Goal: Task Accomplishment & Management: Use online tool/utility

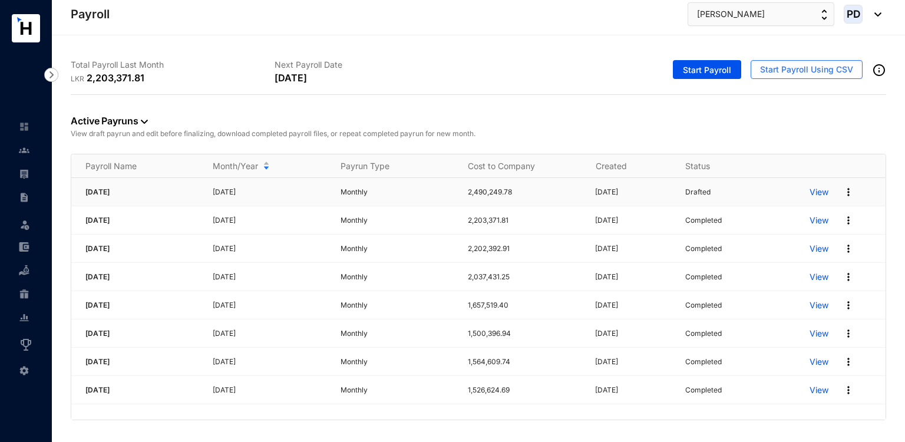
click at [822, 189] on p "View" at bounding box center [818, 192] width 19 height 12
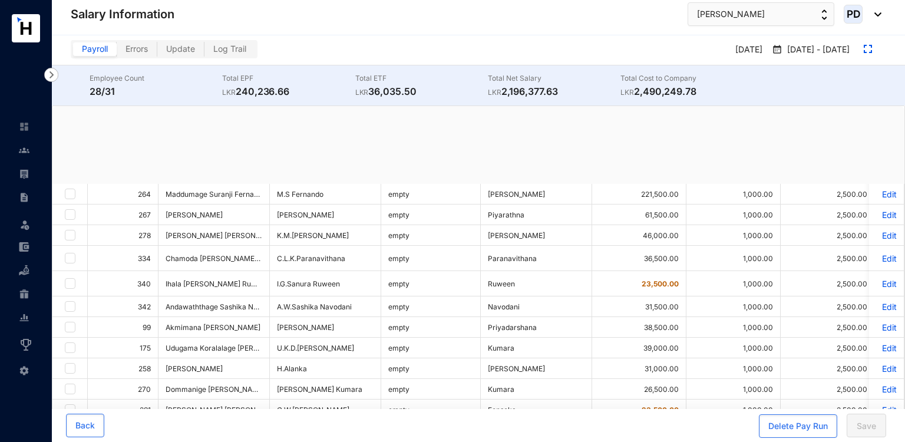
checkbox input "true"
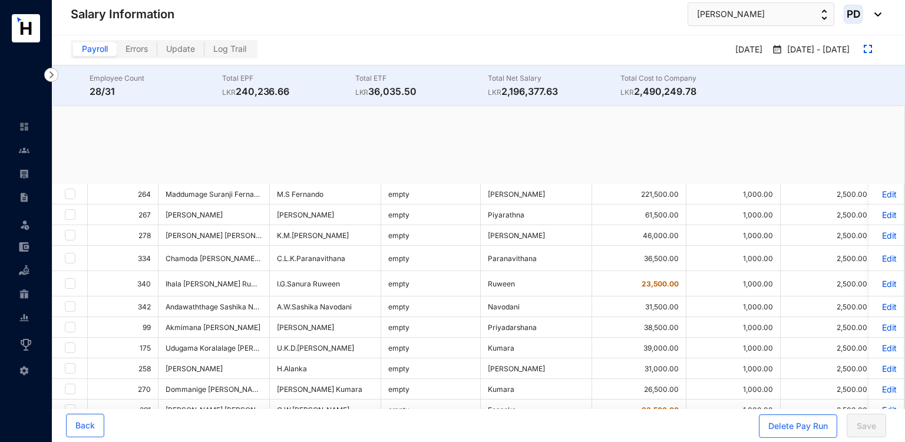
checkbox input "true"
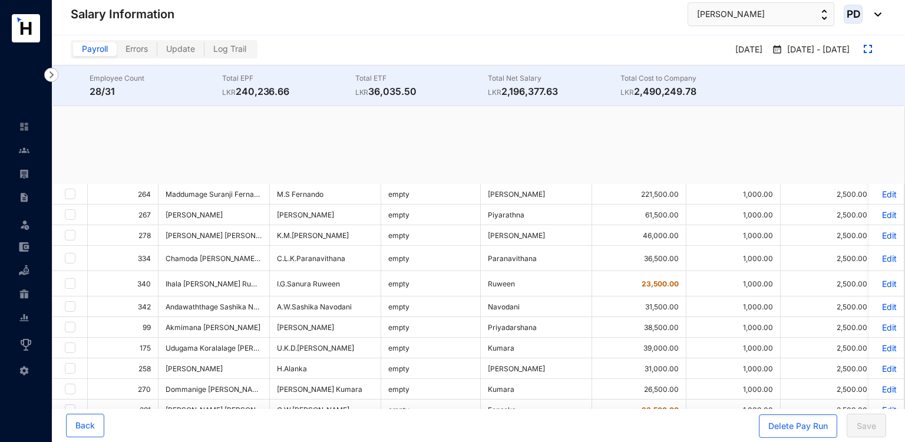
checkbox input "true"
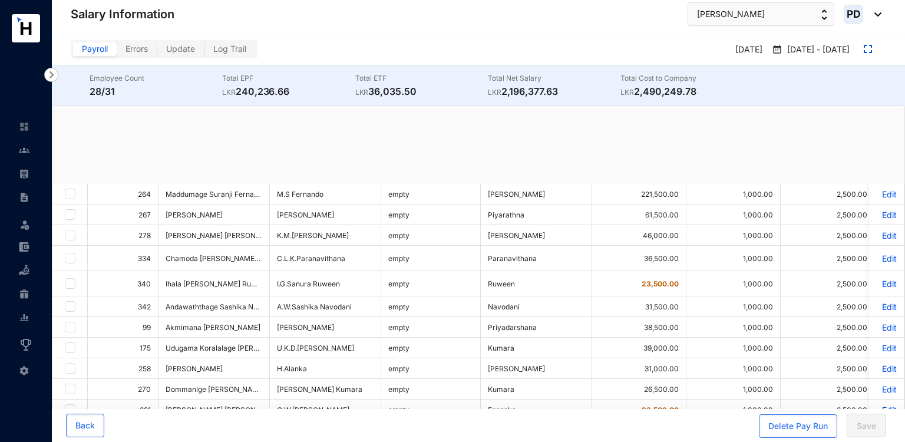
checkbox input "true"
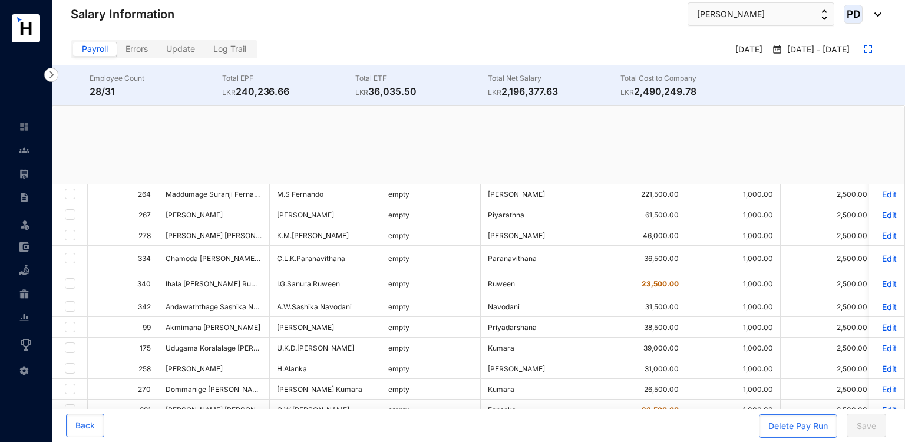
checkbox input "true"
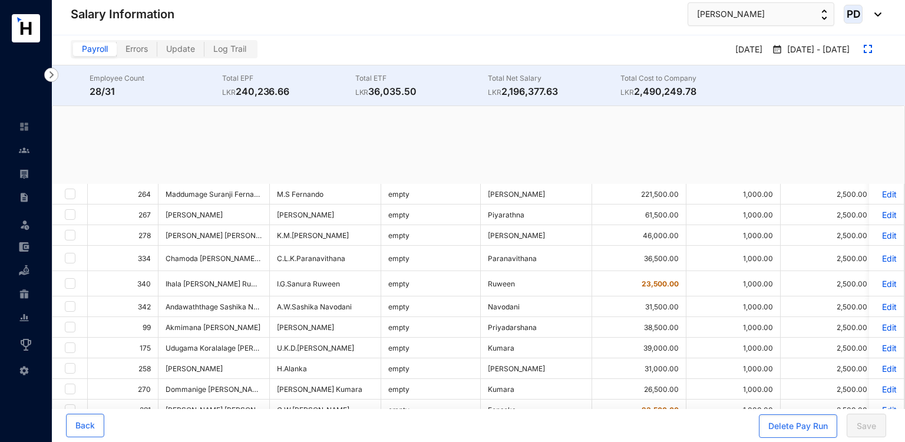
checkbox input "true"
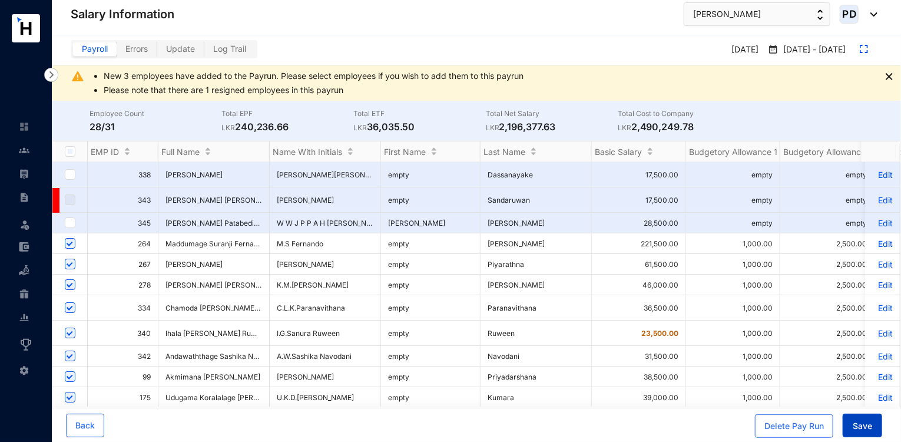
click at [862, 422] on span "Save" at bounding box center [862, 426] width 19 height 12
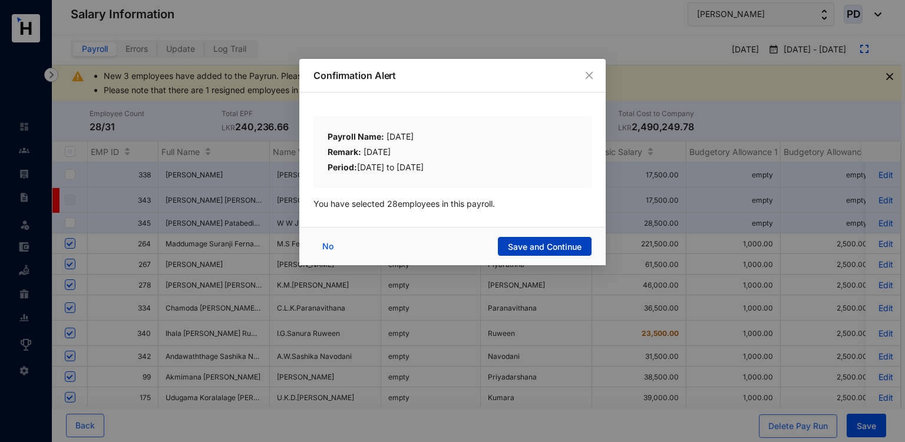
click at [540, 242] on span "Save and Continue" at bounding box center [545, 247] width 74 height 12
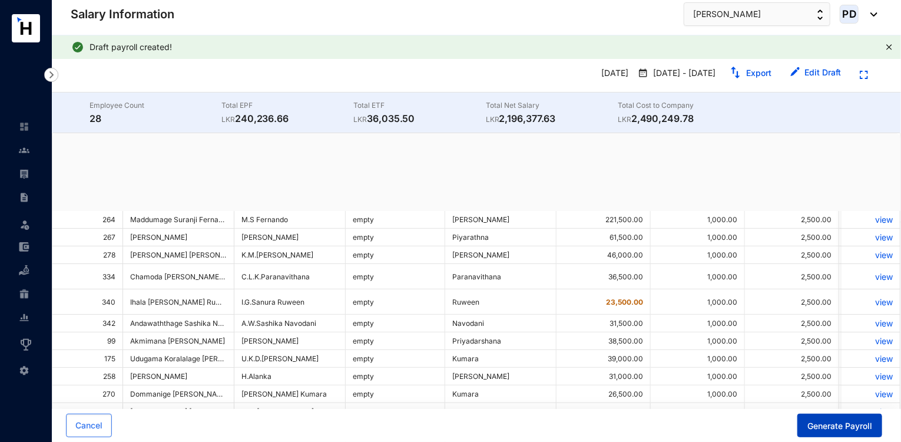
click at [829, 425] on span "Generate Payroll" at bounding box center [840, 426] width 65 height 12
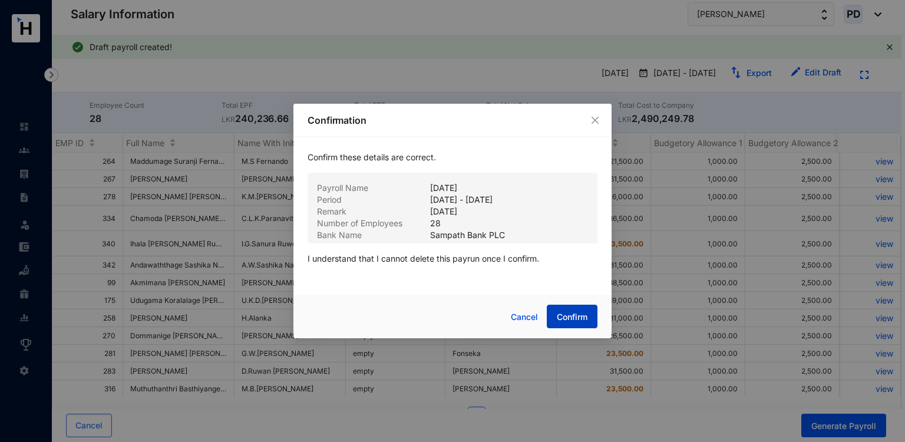
click at [584, 309] on button "Confirm" at bounding box center [572, 317] width 51 height 24
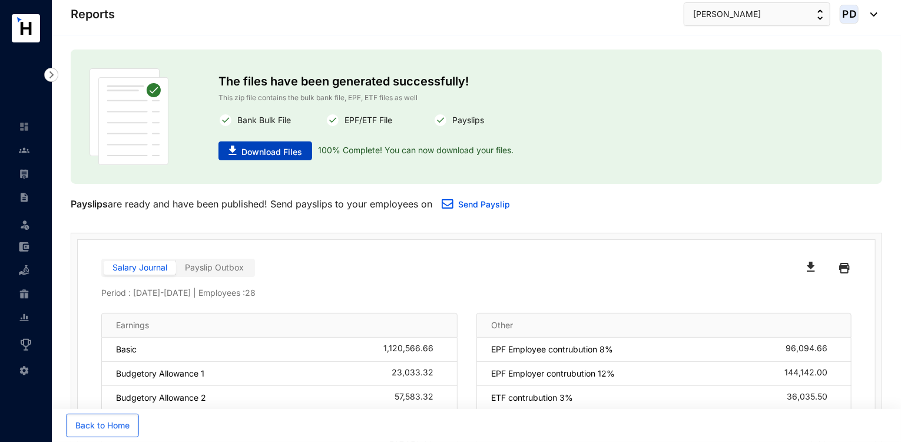
click at [278, 146] on span "Download Files" at bounding box center [272, 152] width 61 height 12
